Goal: Task Accomplishment & Management: Manage account settings

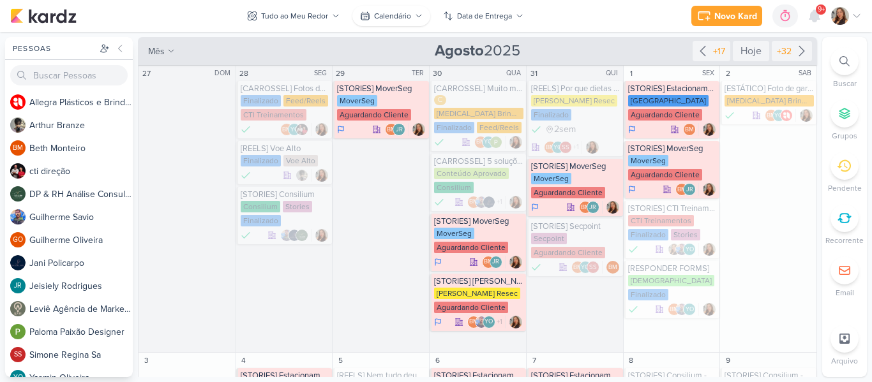
scroll to position [680, 0]
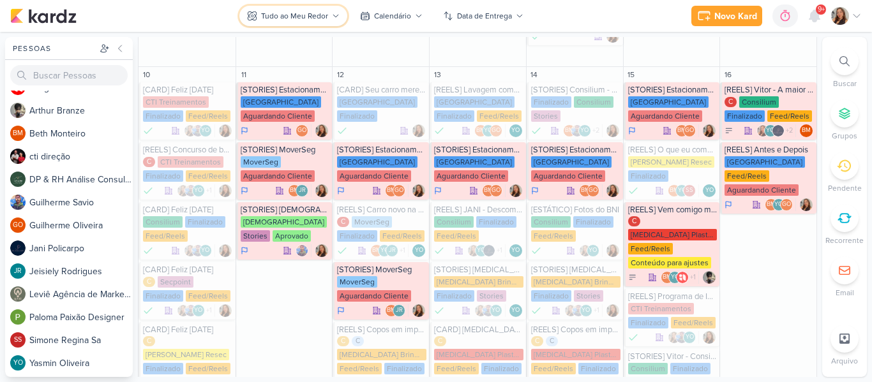
click at [311, 11] on div "Tudo ao Meu Redor" at bounding box center [294, 15] width 67 height 11
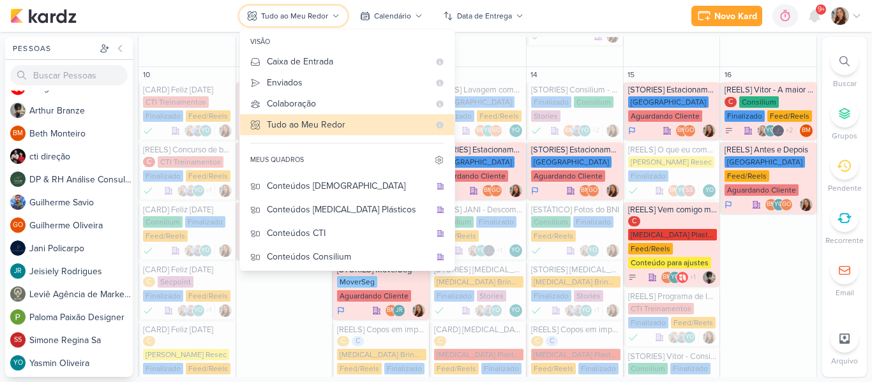
scroll to position [27, 0]
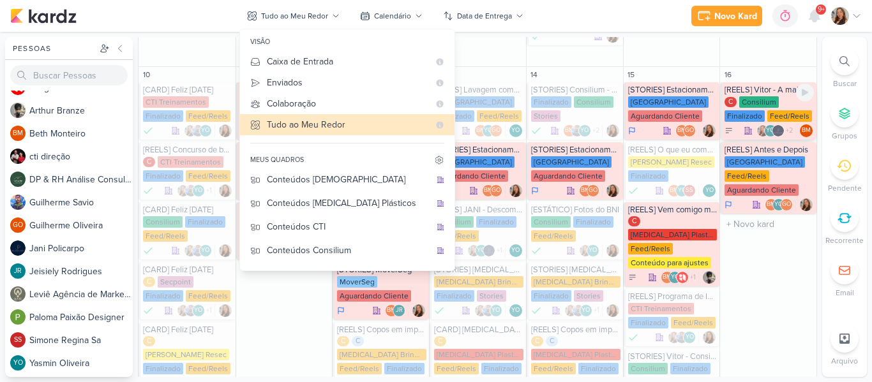
click at [736, 124] on div "YO +2 BM" at bounding box center [768, 130] width 89 height 13
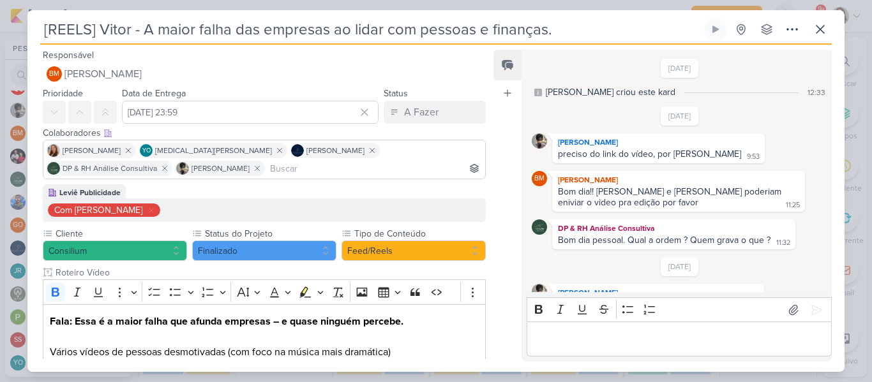
scroll to position [441, 0]
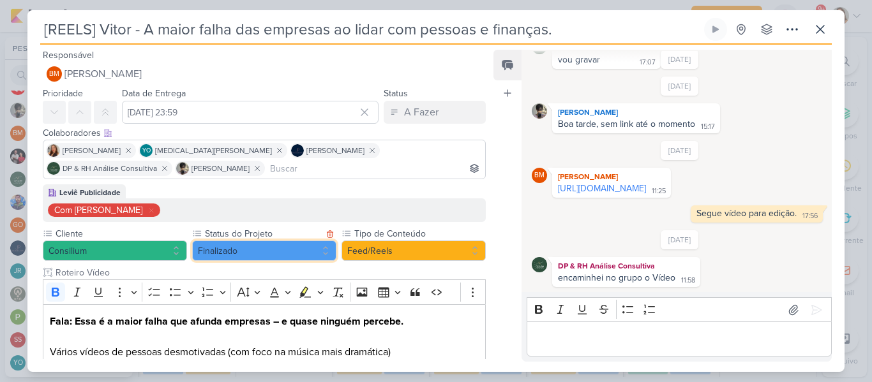
click at [278, 256] on button "Finalizado" at bounding box center [264, 251] width 144 height 20
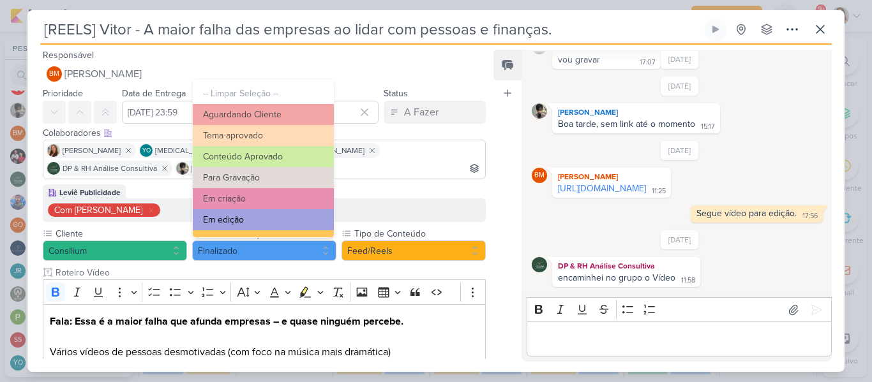
click at [283, 214] on button "Em edição" at bounding box center [263, 219] width 141 height 21
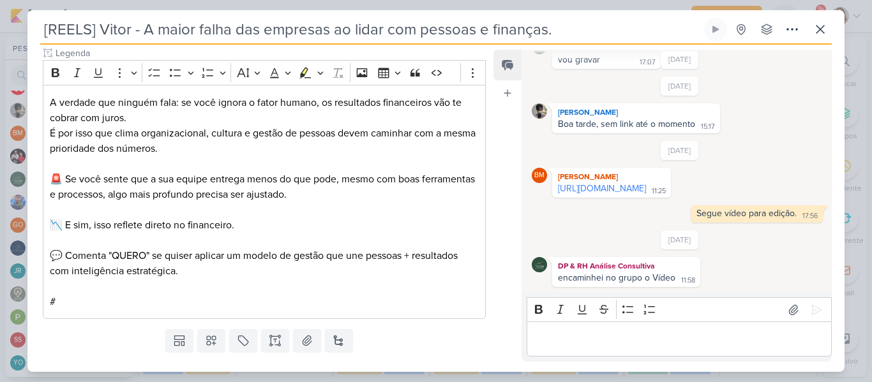
scroll to position [481, 0]
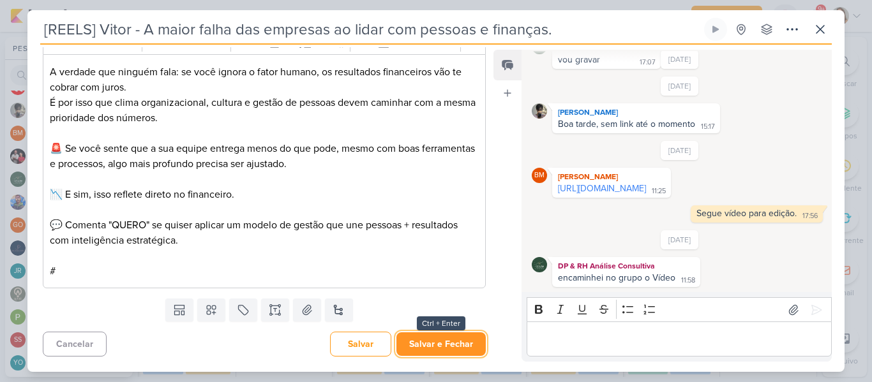
click at [459, 334] on button "Salvar e Fechar" at bounding box center [440, 344] width 89 height 24
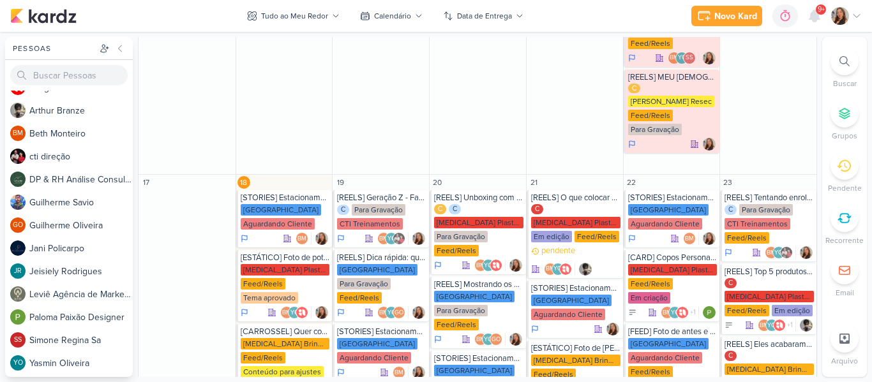
scroll to position [1759, 0]
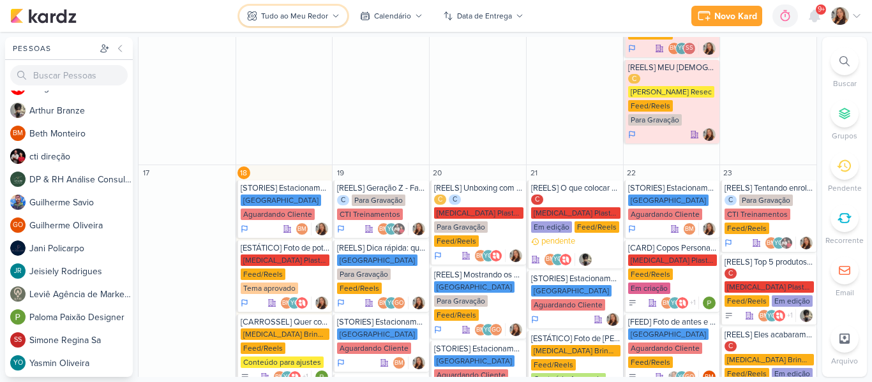
click at [304, 26] on button "Tudo ao Meu Redor" at bounding box center [293, 16] width 108 height 20
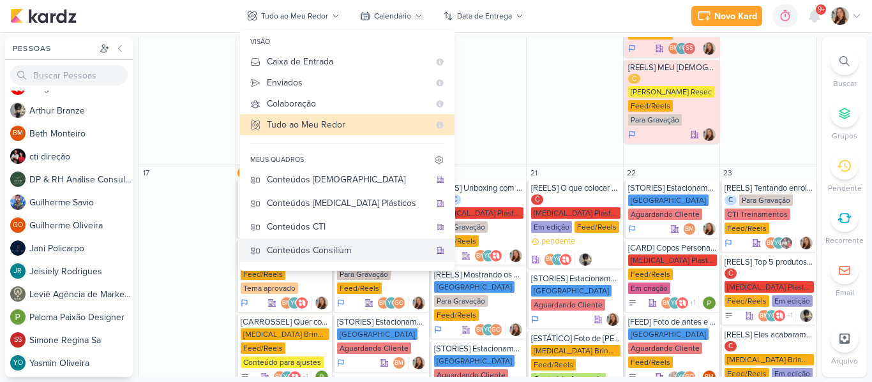
click at [373, 247] on div "Conteúdos Consilium" at bounding box center [348, 250] width 163 height 13
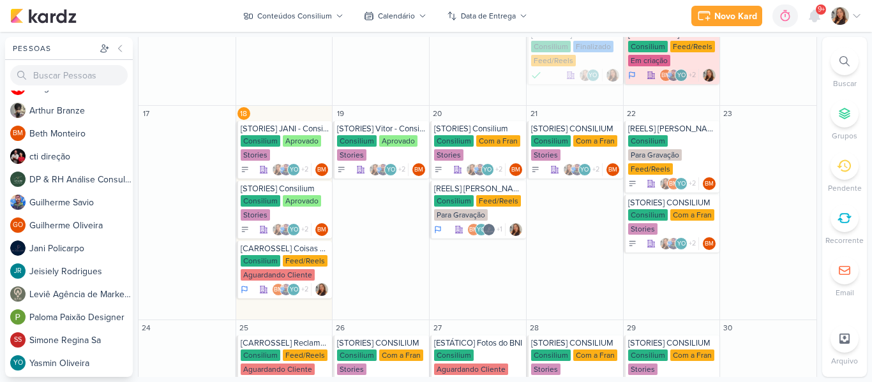
scroll to position [360, 0]
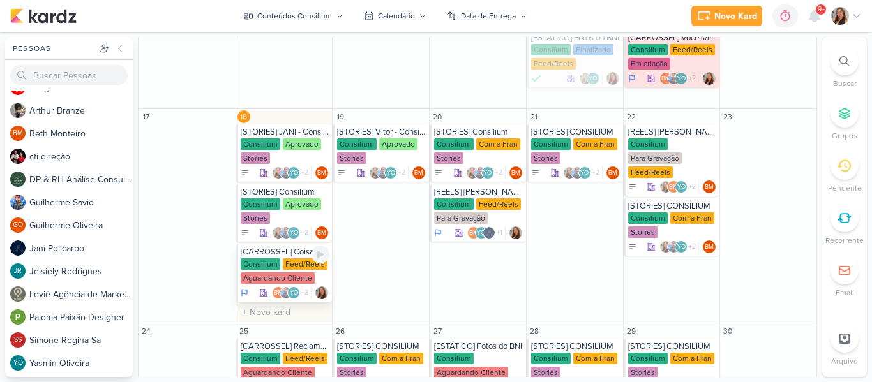
click at [251, 256] on div "[CARROSSEL] Coisas que só fazem sentido na Consilium" at bounding box center [285, 252] width 89 height 10
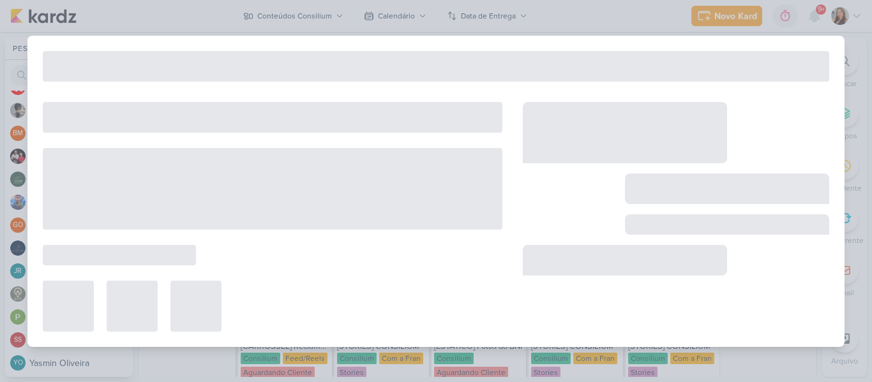
type input "[CARROSSEL] Coisas que só fazem sentido na Consilium"
type input "[DATE] 23:59"
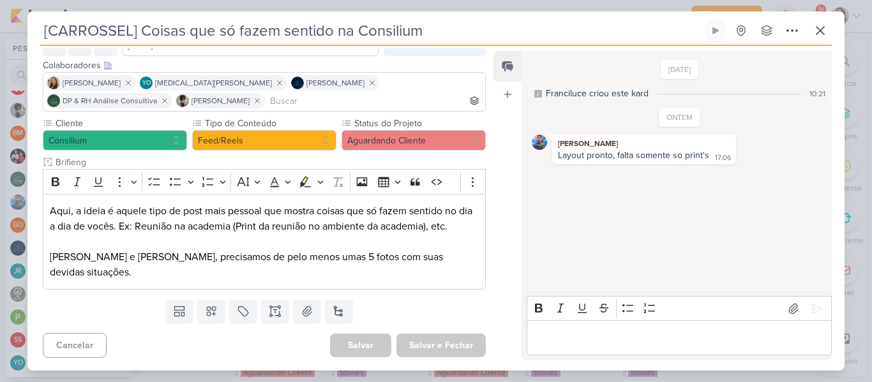
scroll to position [0, 0]
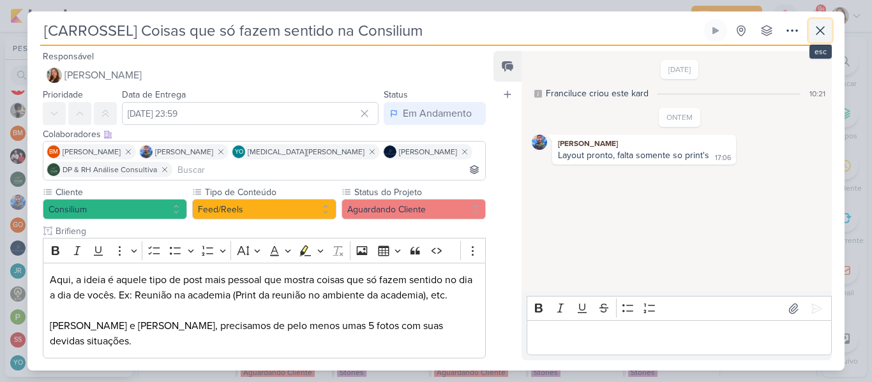
click at [823, 29] on icon at bounding box center [819, 30] width 15 height 15
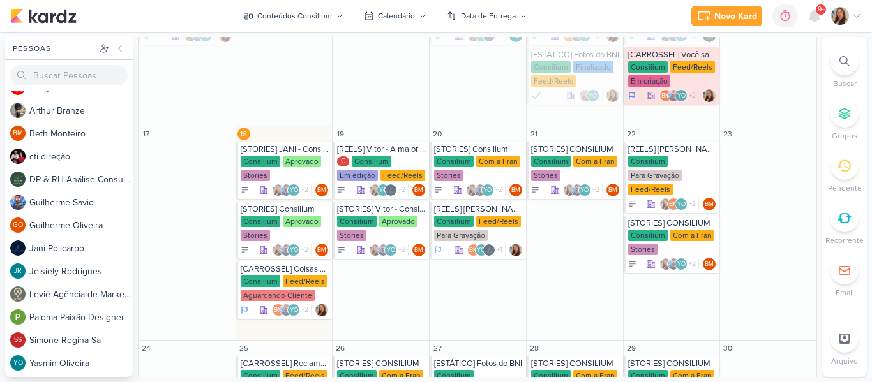
scroll to position [353, 0]
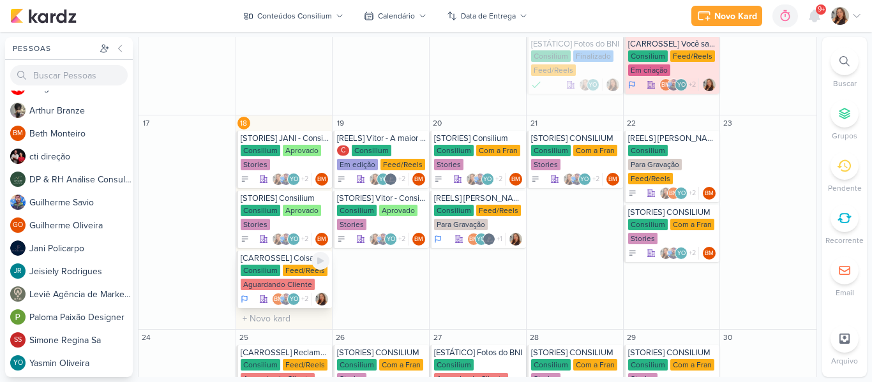
click at [283, 270] on div "Feed/Reels" at bounding box center [305, 270] width 45 height 11
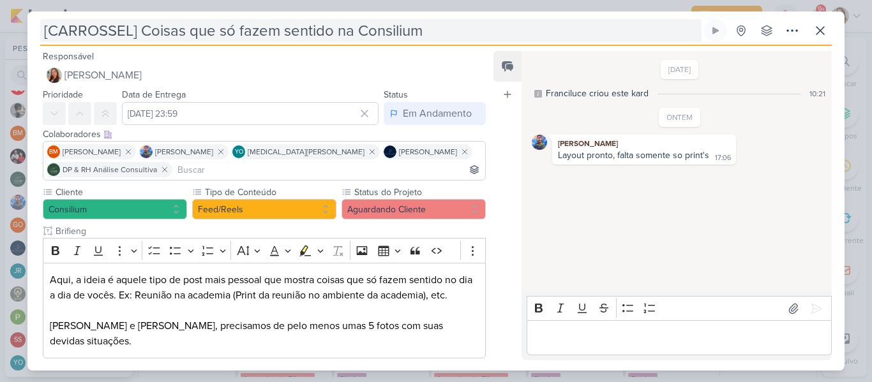
click at [225, 29] on input "[CARROSSEL] Coisas que só fazem sentido na Consilium" at bounding box center [370, 30] width 661 height 23
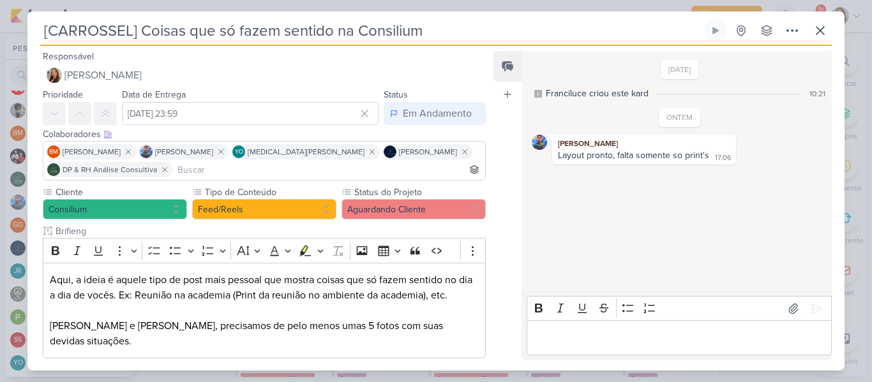
drag, startPoint x: 433, startPoint y: 33, endPoint x: 25, endPoint y: 25, distance: 407.8
click at [25, 25] on div "[CARROSSEL] Coisas que só fazem sentido na Consilium" at bounding box center [436, 191] width 872 height 382
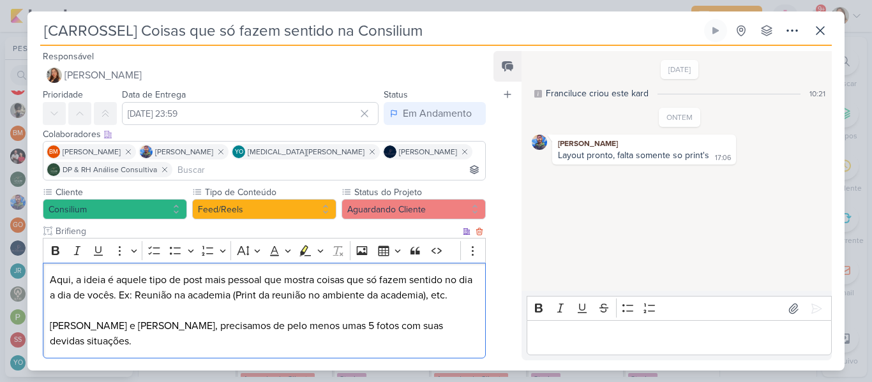
click at [105, 299] on p "Aqui, a ideia é aquele tipo de post mais pessoal que mostra coisas que só fazem…" at bounding box center [264, 310] width 429 height 77
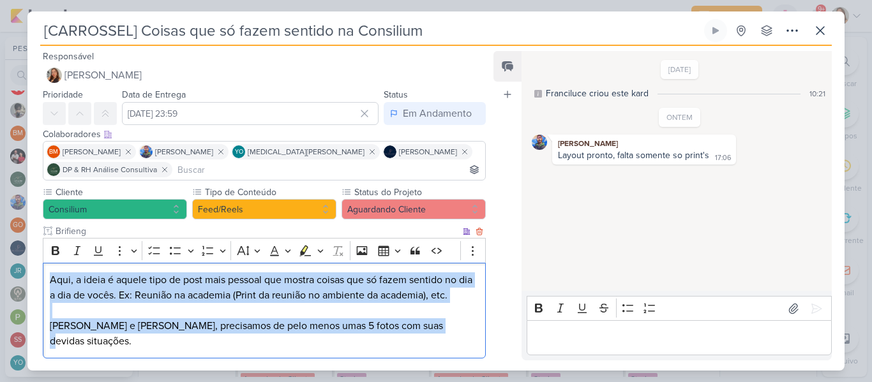
drag, startPoint x: 50, startPoint y: 278, endPoint x: 435, endPoint y: 327, distance: 387.9
click at [435, 327] on p "Aqui, a ideia é aquele tipo de post mais pessoal que mostra coisas que só fazem…" at bounding box center [264, 310] width 429 height 77
copy p "Aqui, a ideia é aquele tipo de post mais pessoal que mostra coisas que só fazem…"
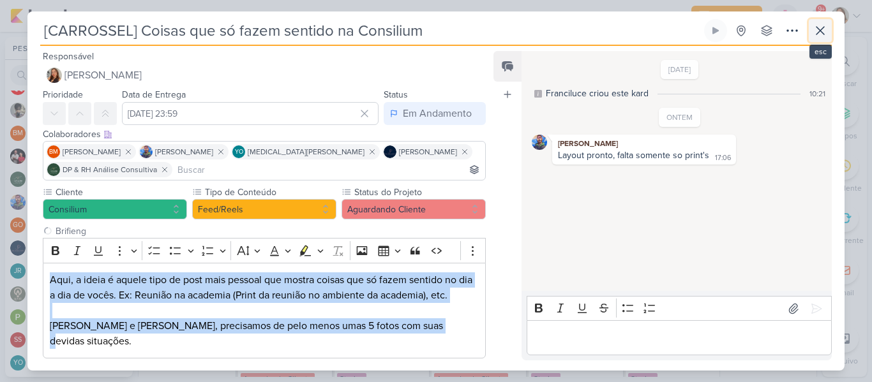
click at [828, 29] on button at bounding box center [819, 30] width 23 height 23
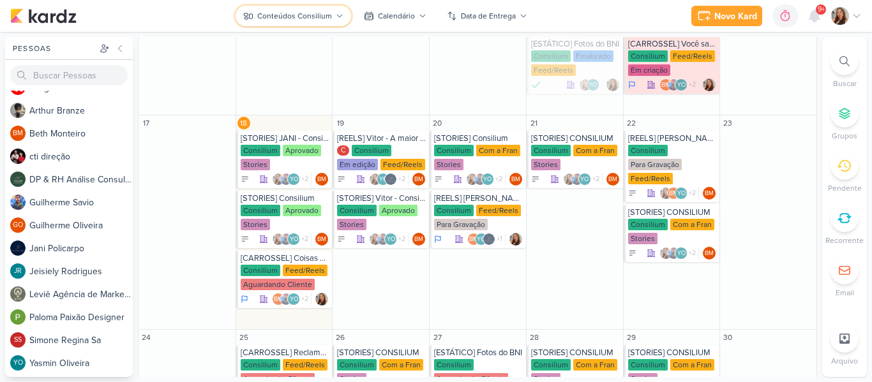
click at [320, 20] on div "Conteúdos Consilium" at bounding box center [294, 15] width 75 height 11
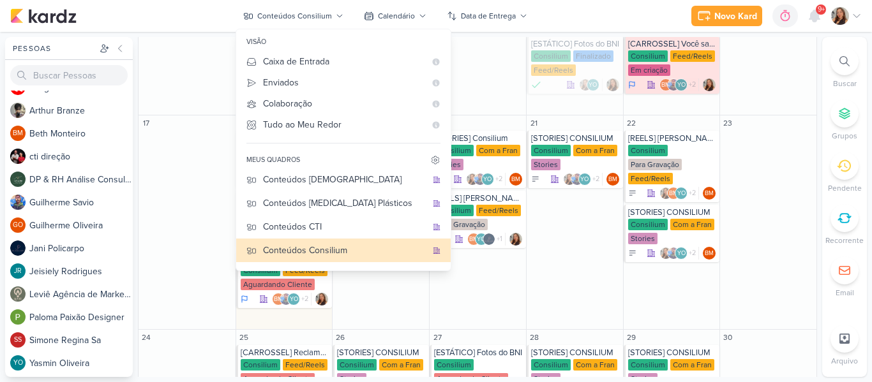
click at [537, 15] on div "Novo Kard Ctrl + k 0h0m Sessão desligada... Hoje 0h0m Semana 0h0m Mês 0h0m" at bounding box center [435, 16] width 851 height 32
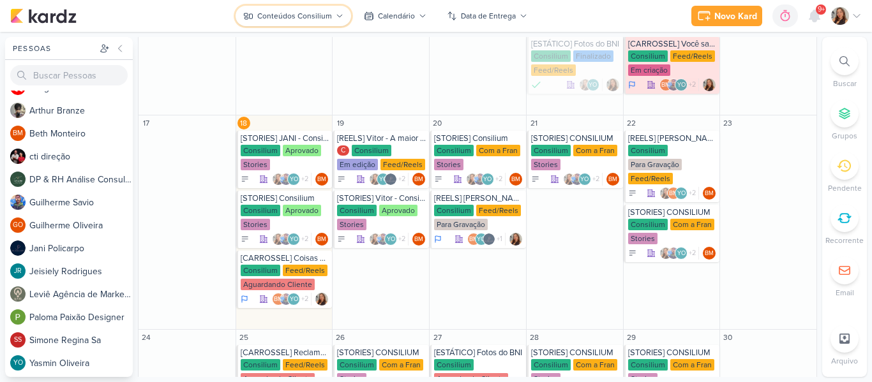
click at [302, 22] on button "Conteúdos Consilium" at bounding box center [292, 16] width 115 height 20
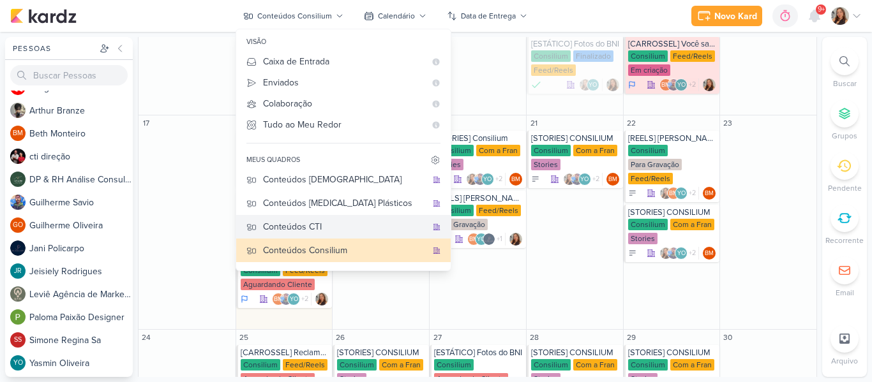
click at [334, 223] on div "Conteúdos CTI" at bounding box center [344, 226] width 163 height 13
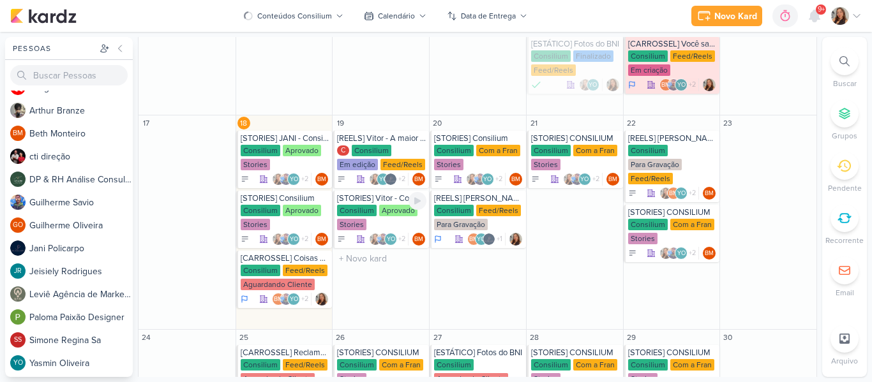
scroll to position [296, 0]
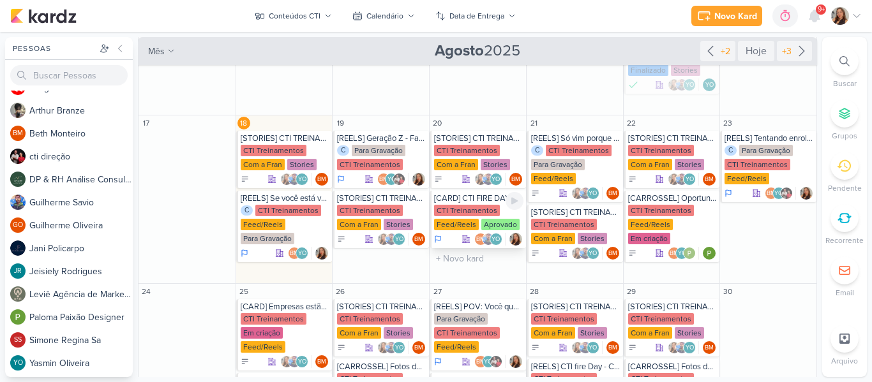
click at [473, 205] on div "CTI Treinamentos" at bounding box center [467, 210] width 66 height 11
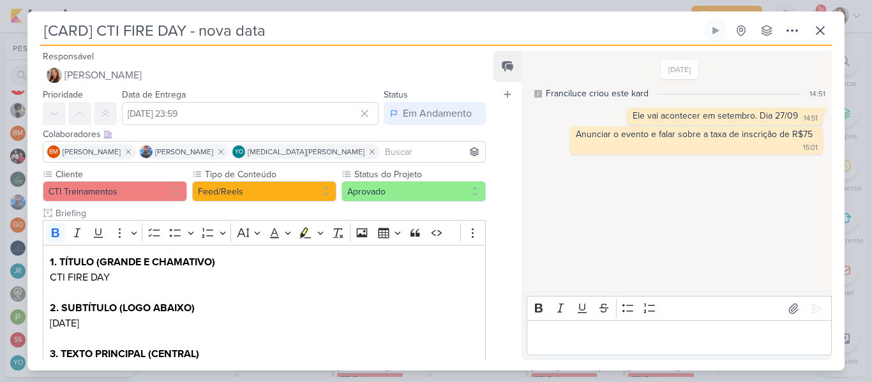
scroll to position [248, 0]
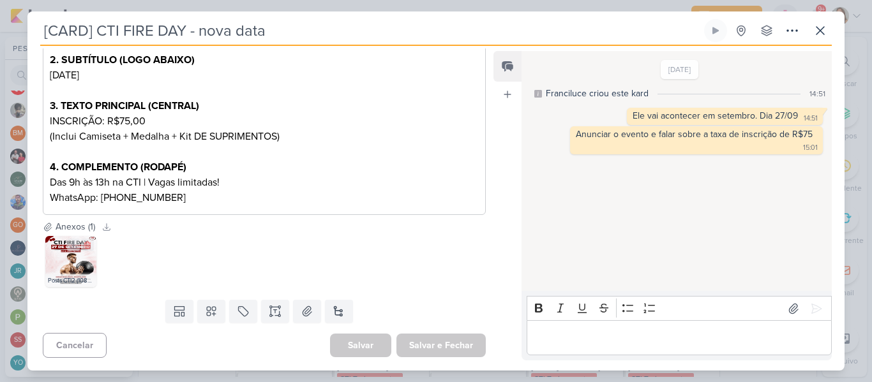
click at [56, 271] on img at bounding box center [70, 261] width 51 height 51
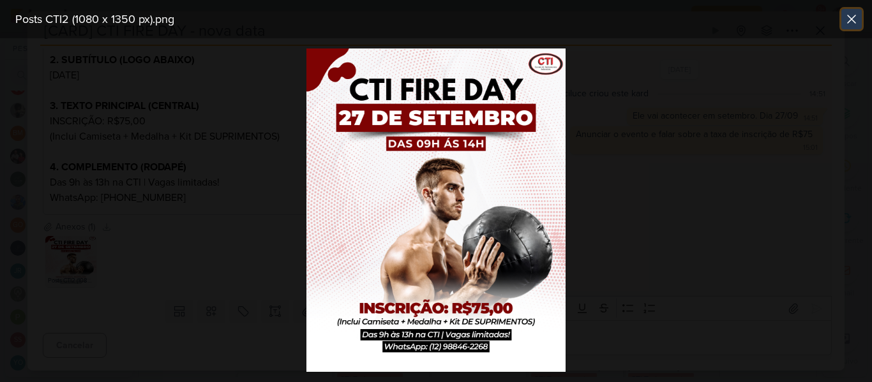
click at [859, 19] on button at bounding box center [851, 19] width 20 height 20
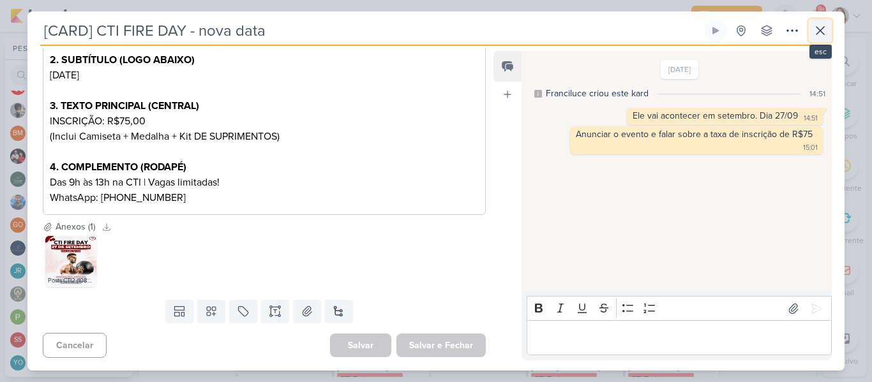
click at [830, 24] on button at bounding box center [819, 30] width 23 height 23
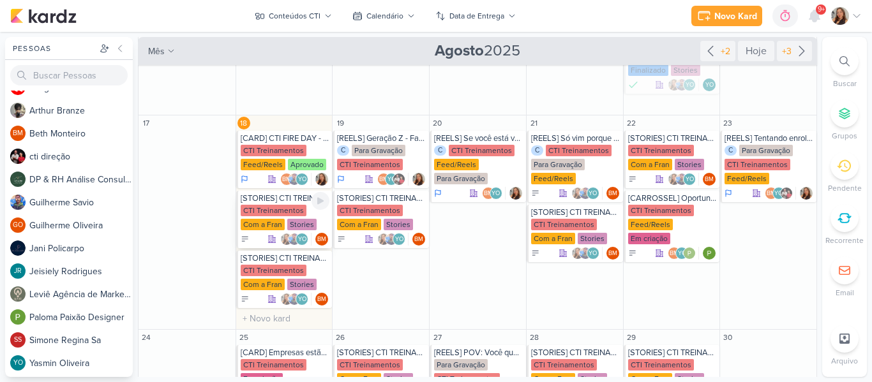
click at [262, 217] on div "CTI Treinamentos Com a Fran Stories" at bounding box center [285, 218] width 89 height 27
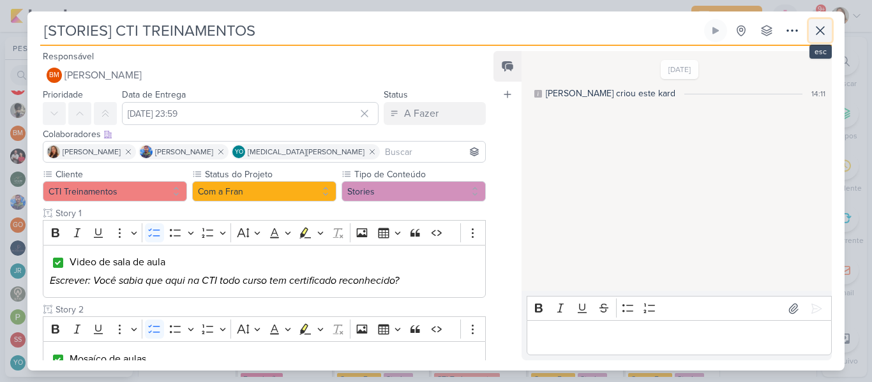
click at [816, 32] on icon at bounding box center [819, 30] width 15 height 15
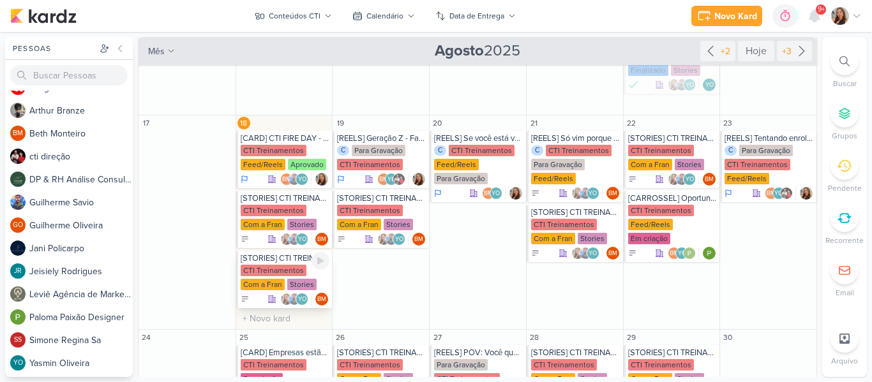
click at [272, 285] on div "Com a Fran" at bounding box center [263, 284] width 44 height 11
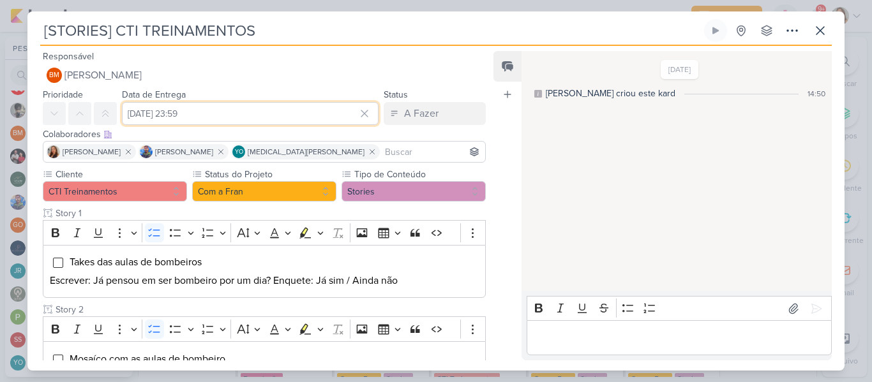
click at [205, 108] on input "[DATE] 23:59" at bounding box center [250, 113] width 256 height 23
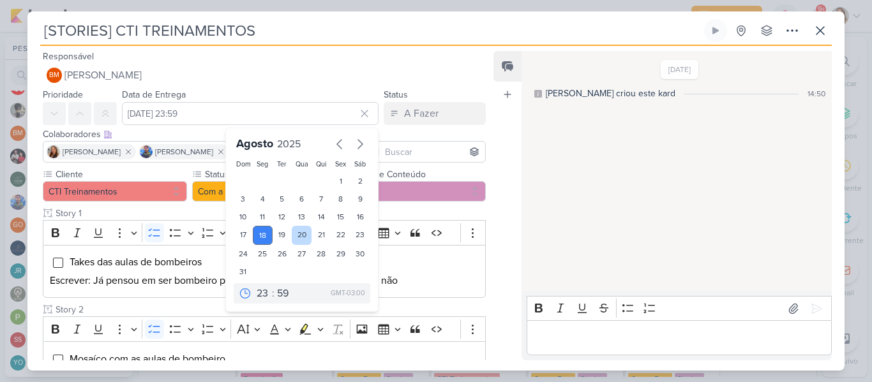
click at [292, 230] on div "20" at bounding box center [302, 235] width 20 height 19
type input "[DATE] 23:59"
click at [547, 178] on div "[DATE] [PERSON_NAME] criou este kard 14:50" at bounding box center [675, 171] width 309 height 239
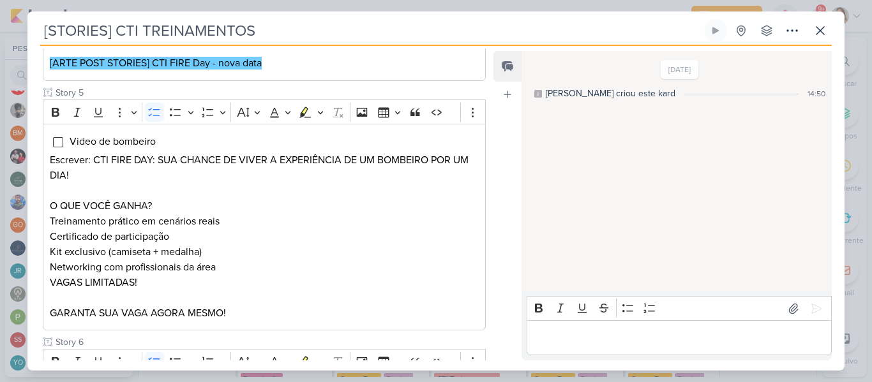
scroll to position [698, 0]
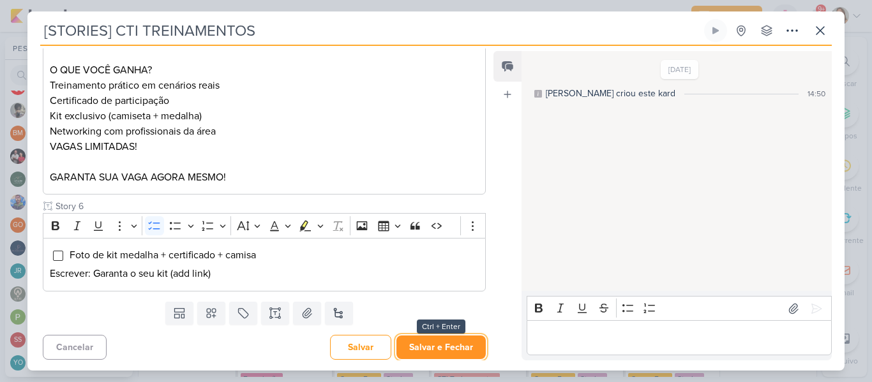
click at [464, 353] on button "Salvar e Fechar" at bounding box center [440, 348] width 89 height 24
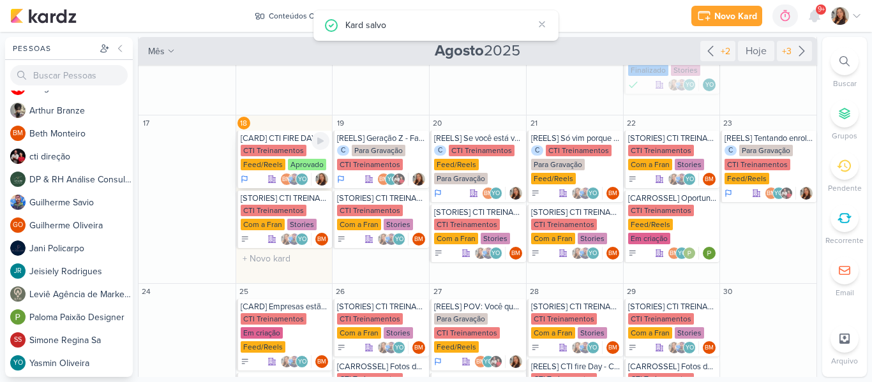
click at [289, 163] on div "Aprovado" at bounding box center [307, 164] width 38 height 11
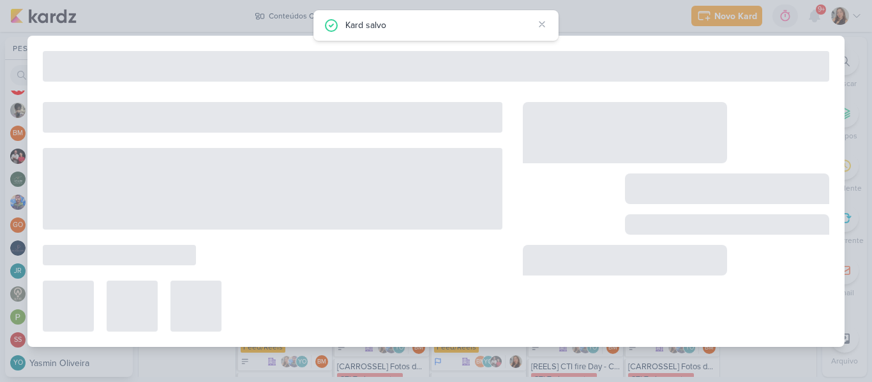
type input "[CARD] CTI FIRE DAY - nova data"
type input "[DATE] 23:59"
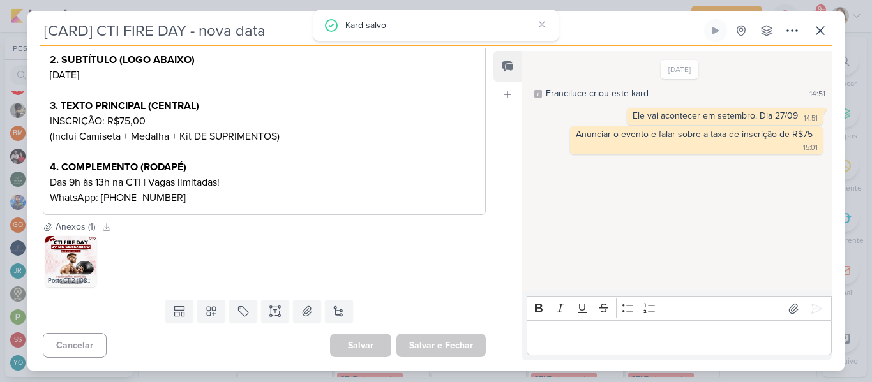
scroll to position [5, 0]
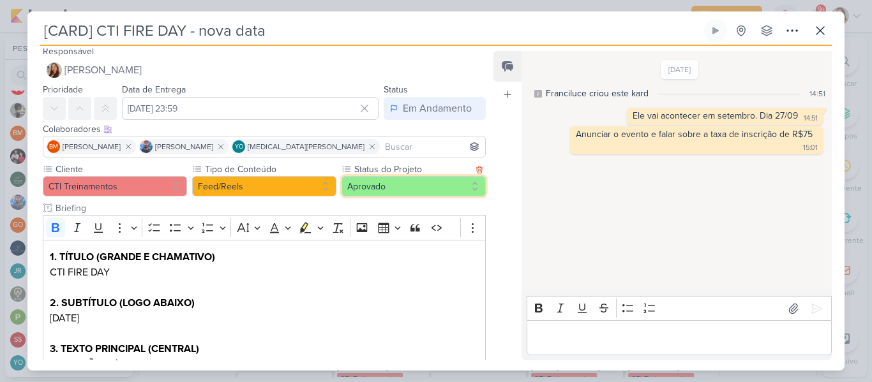
click at [430, 178] on button "Aprovado" at bounding box center [413, 186] width 144 height 20
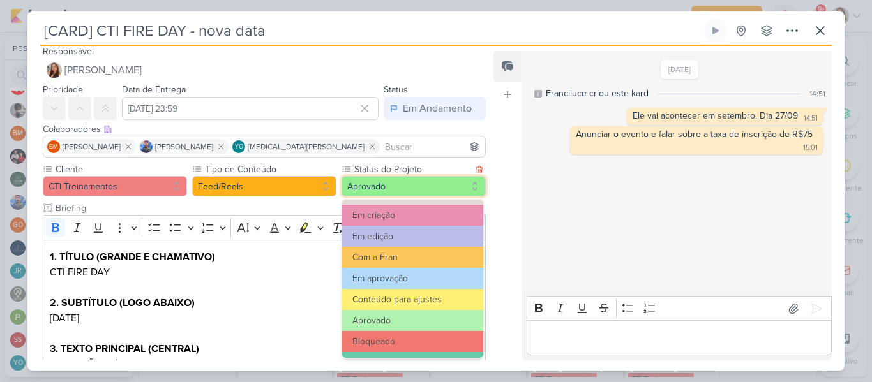
scroll to position [128, 0]
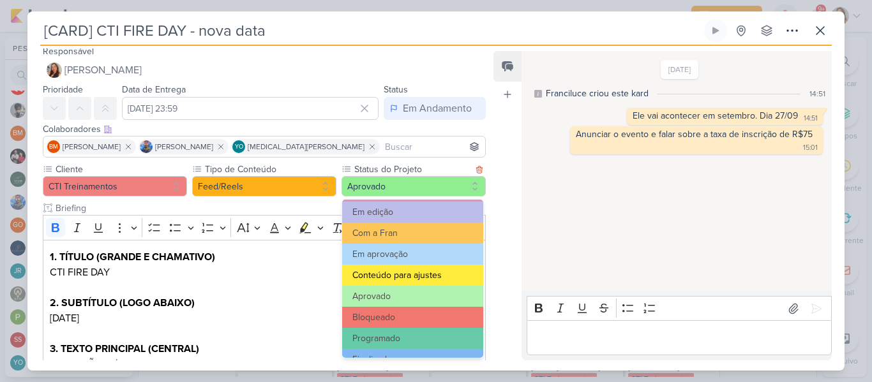
click at [433, 267] on button "Conteúdo para ajustes" at bounding box center [412, 275] width 141 height 21
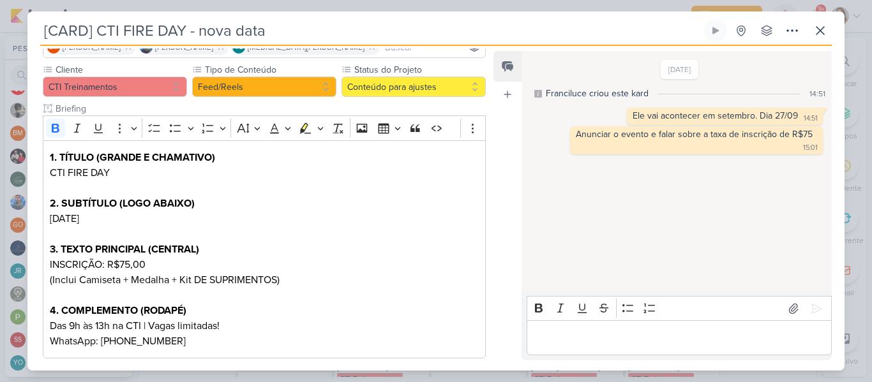
drag, startPoint x: 485, startPoint y: 189, endPoint x: 479, endPoint y: 369, distance: 180.0
click at [479, 369] on div "Responsável [PERSON_NAME] Nenhum contato encontrado create new contact Novo Con…" at bounding box center [435, 208] width 817 height 325
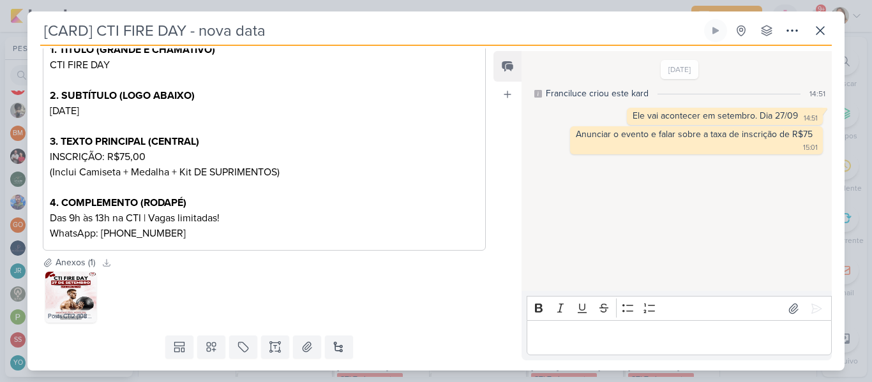
scroll to position [242, 0]
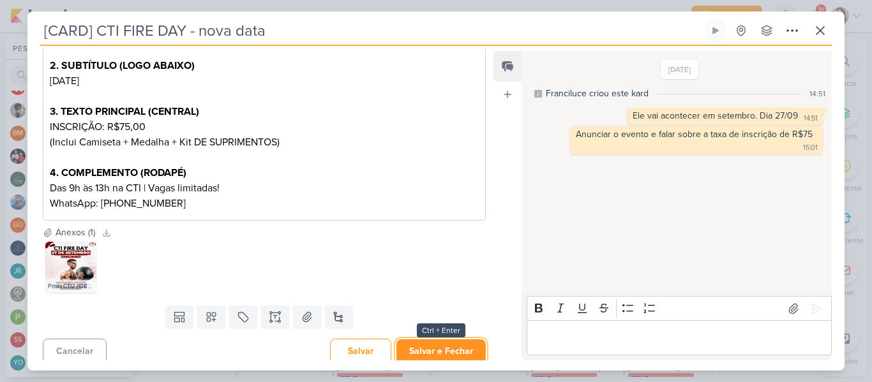
click at [453, 344] on button "Salvar e Fechar" at bounding box center [440, 351] width 89 height 24
